Goal: Find specific page/section: Find specific page/section

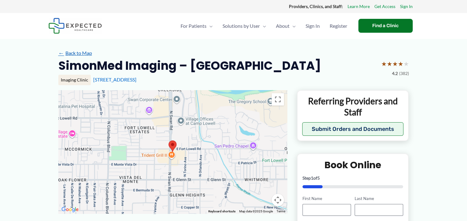
click at [81, 54] on link "← Back to Map" at bounding box center [75, 52] width 34 height 9
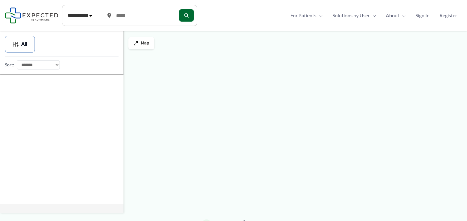
type input "*****"
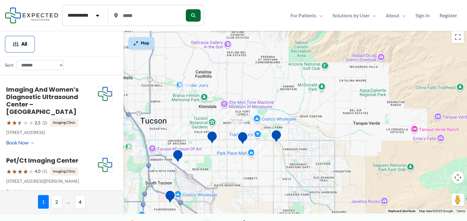
click at [133, 44] on img at bounding box center [135, 43] width 5 height 5
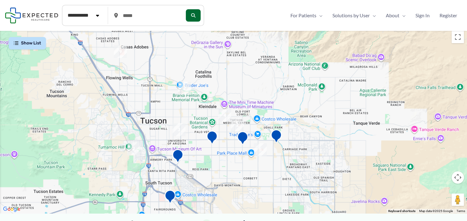
click at [456, 177] on button "Map camera controls" at bounding box center [457, 177] width 12 height 12
click at [441, 161] on button "Zoom in" at bounding box center [442, 162] width 12 height 12
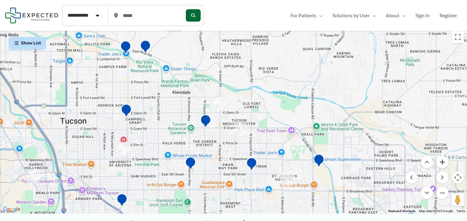
click at [441, 161] on button "Zoom in" at bounding box center [442, 162] width 12 height 12
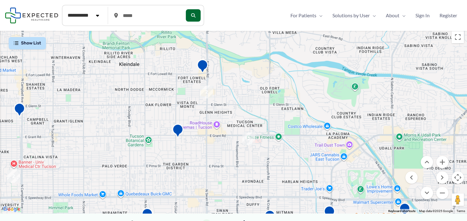
click at [207, 93] on img "2" at bounding box center [206, 92] width 18 height 18
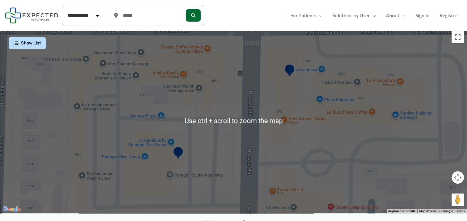
click at [204, 98] on div "To navigate, press the arrow keys." at bounding box center [233, 120] width 467 height 185
